Goal: Information Seeking & Learning: Learn about a topic

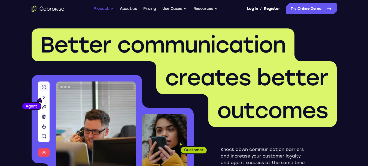
click at [107, 7] on button "Product" at bounding box center [104, 8] width 20 height 11
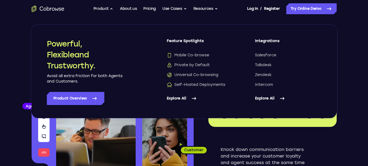
click at [273, 97] on link "Explore All" at bounding box center [288, 98] width 67 height 13
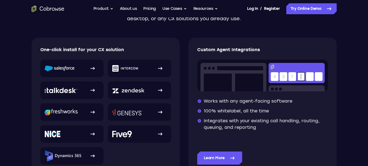
scroll to position [109, 0]
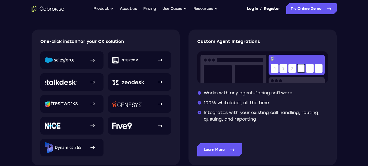
click at [33, 67] on div "One-click install for your CX solution" at bounding box center [106, 96] width 148 height 135
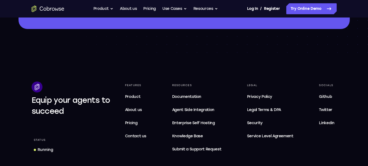
scroll to position [608, 0]
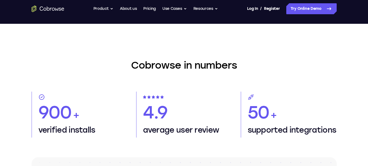
scroll to position [281, 0]
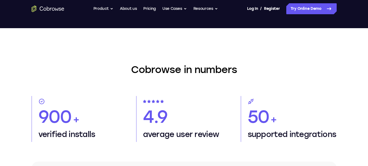
click at [171, 56] on section "Cobrowse in numbers 900 + verified installs 4.9 average user review 50 + suppor…" at bounding box center [184, 142] width 349 height 229
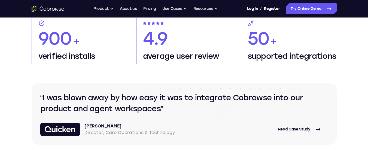
scroll to position [390, 0]
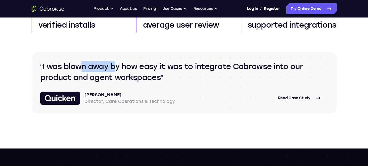
drag, startPoint x: 80, startPoint y: 67, endPoint x: 117, endPoint y: 65, distance: 36.6
click at [117, 65] on q "I was blown away by how easy it was to integrate Cobrowse into our product and …" at bounding box center [184, 72] width 288 height 22
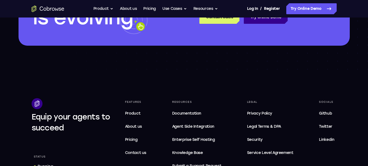
scroll to position [472, 0]
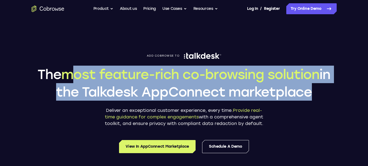
drag, startPoint x: 139, startPoint y: 79, endPoint x: 301, endPoint y: 131, distance: 169.8
click at [301, 131] on header "Add Cobrowse to The most feature-rich co-browsing solution in the Talkdesk AppC…" at bounding box center [184, 102] width 305 height 100
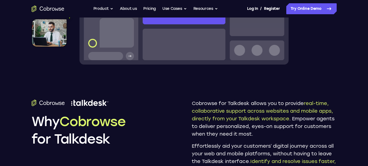
scroll to position [245, 0]
drag, startPoint x: 213, startPoint y: 103, endPoint x: 259, endPoint y: 101, distance: 46.1
click at [259, 101] on p "Cobrowse for Talkdesk allows you to provide real-time, collaborative support ac…" at bounding box center [264, 118] width 145 height 38
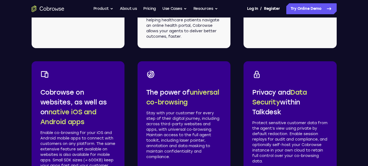
scroll to position [873, 0]
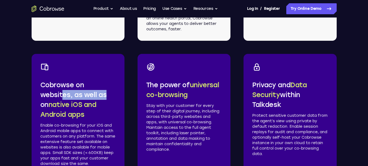
drag, startPoint x: 82, startPoint y: 88, endPoint x: 106, endPoint y: 89, distance: 23.8
click at [106, 89] on p "Cobrowse on websites, as well as on native iOS and Android apps" at bounding box center [78, 99] width 76 height 39
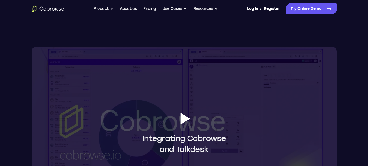
scroll to position [409, 0]
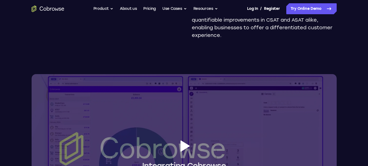
click at [112, 138] on span "Integrating Cobrowse and Talkdesk" at bounding box center [184, 160] width 305 height 44
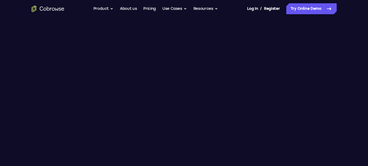
scroll to position [464, 0]
